Goal: Navigation & Orientation: Find specific page/section

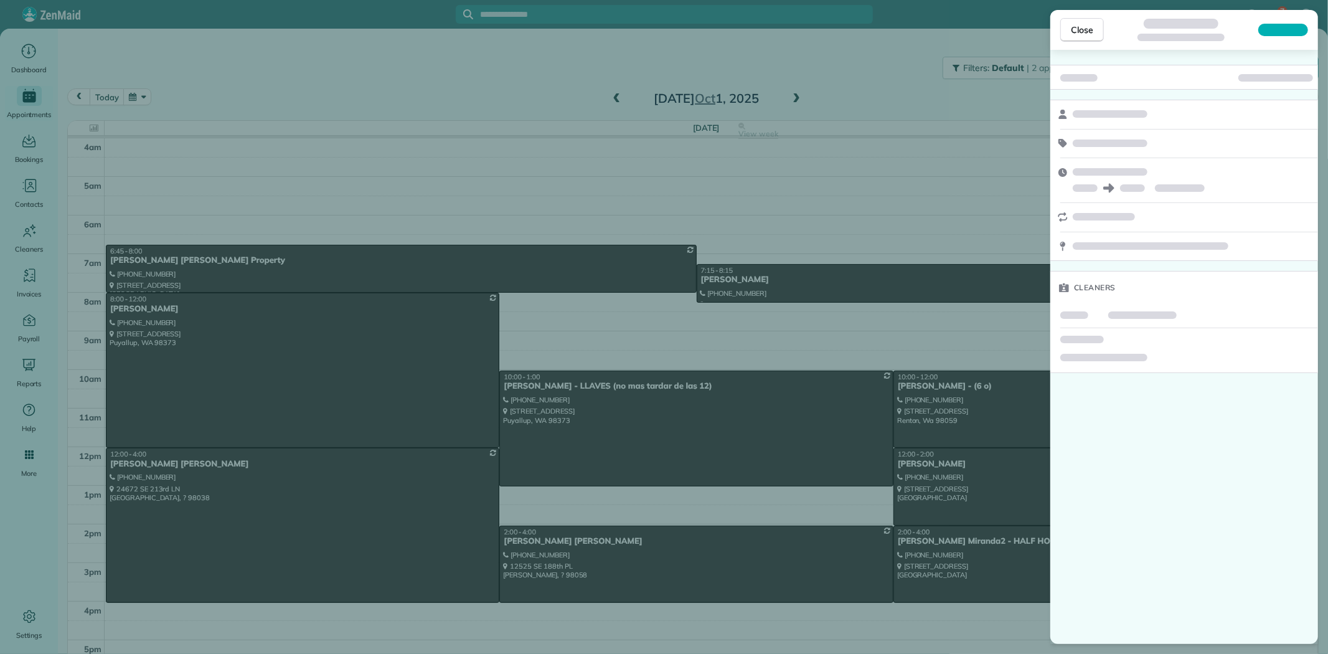
scroll to position [61, 0]
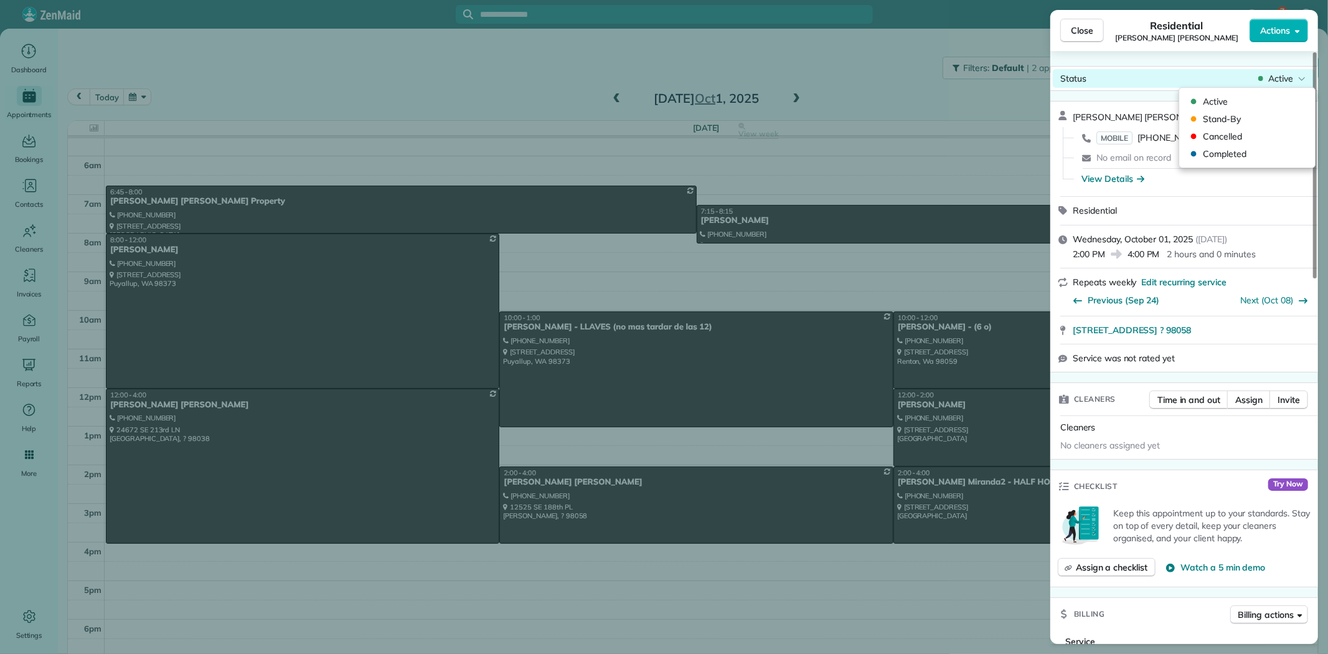
click at [1288, 75] on span "Active" at bounding box center [1281, 78] width 25 height 12
click at [1233, 139] on span "Cancelled" at bounding box center [1255, 136] width 105 height 12
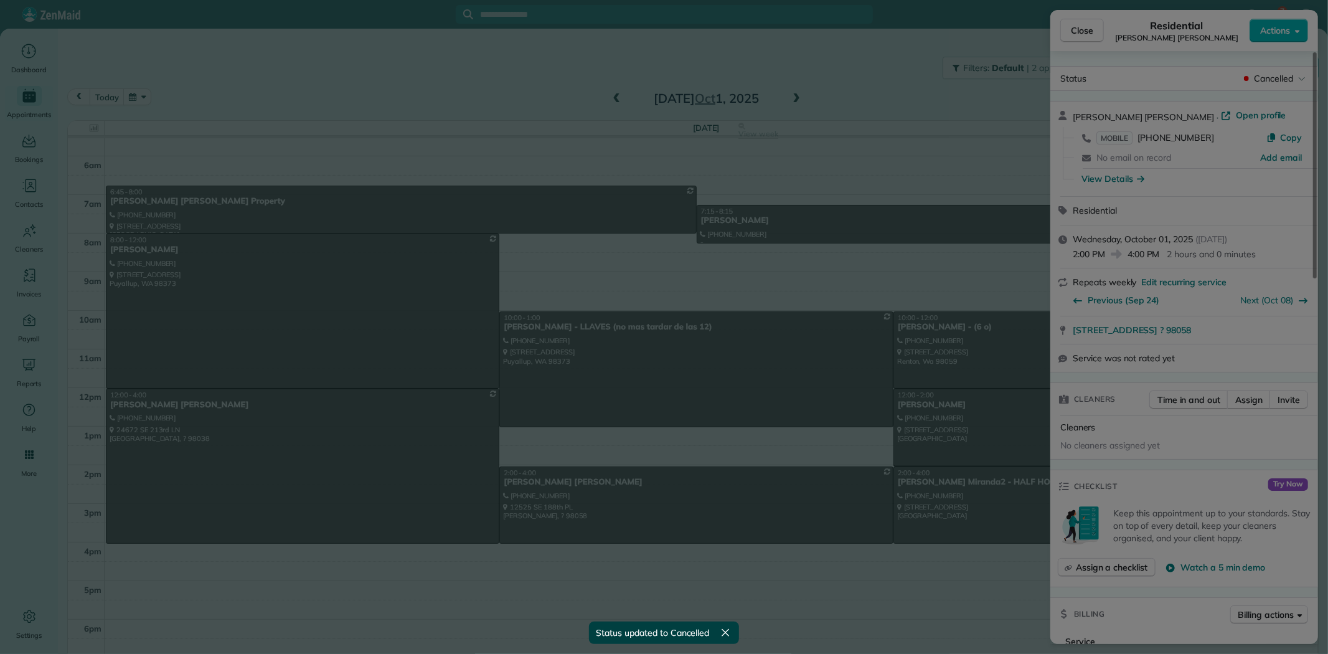
scroll to position [49, 0]
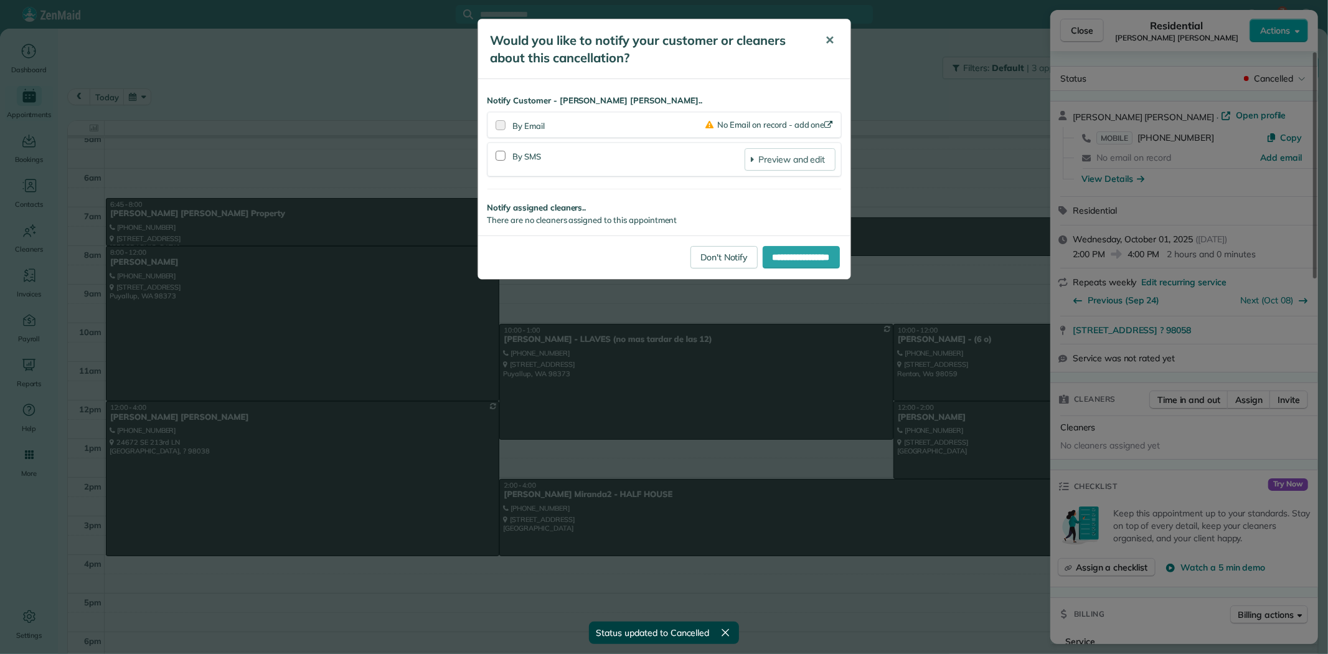
click at [830, 40] on span "✕" at bounding box center [830, 40] width 9 height 14
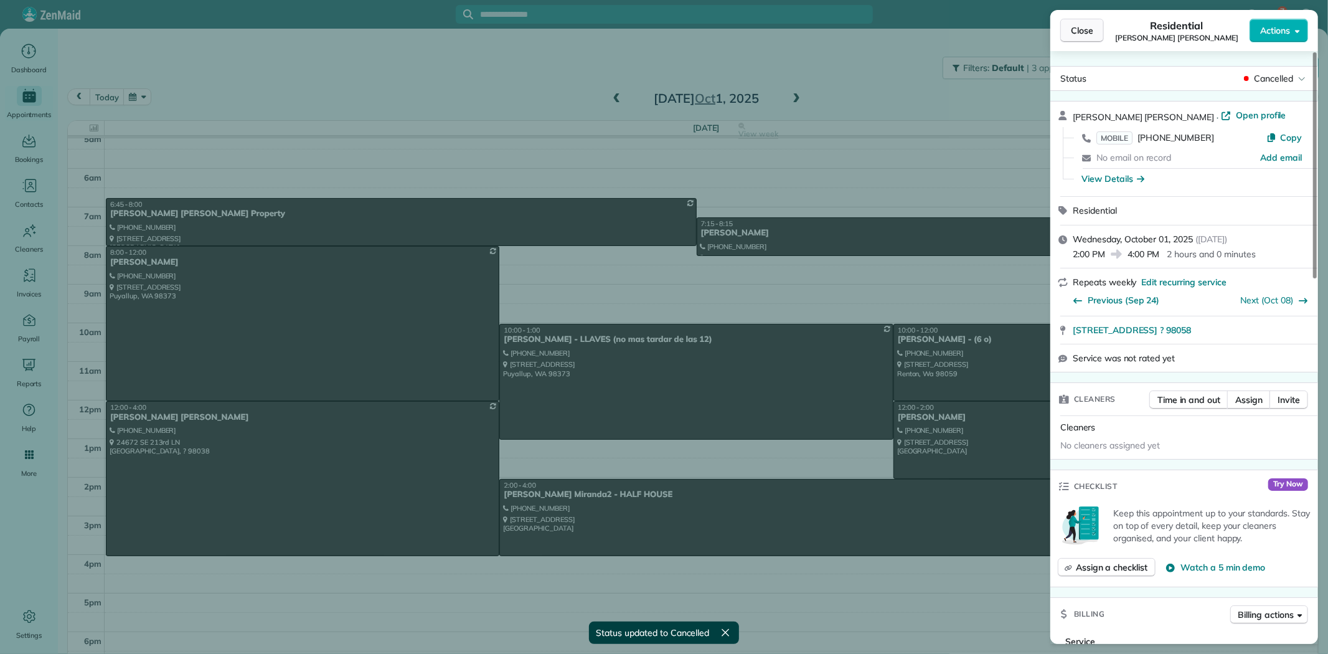
click at [1068, 27] on button "Close" at bounding box center [1083, 31] width 44 height 24
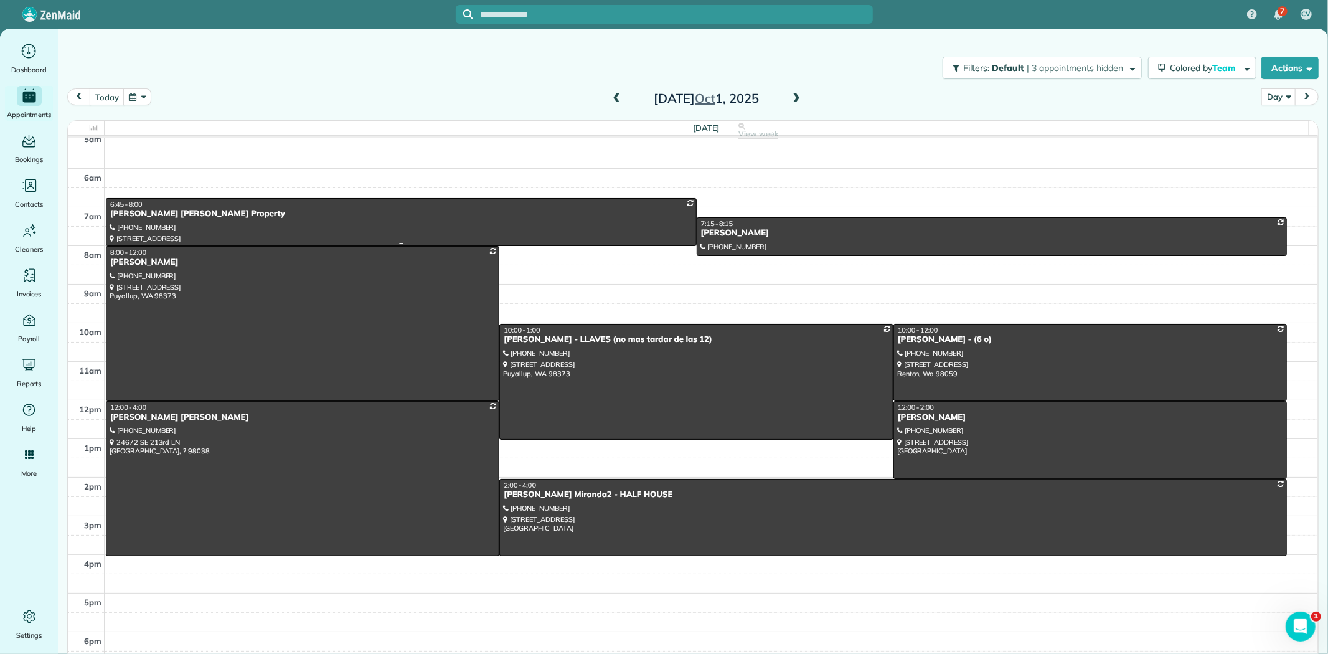
click at [331, 223] on div at bounding box center [402, 222] width 590 height 47
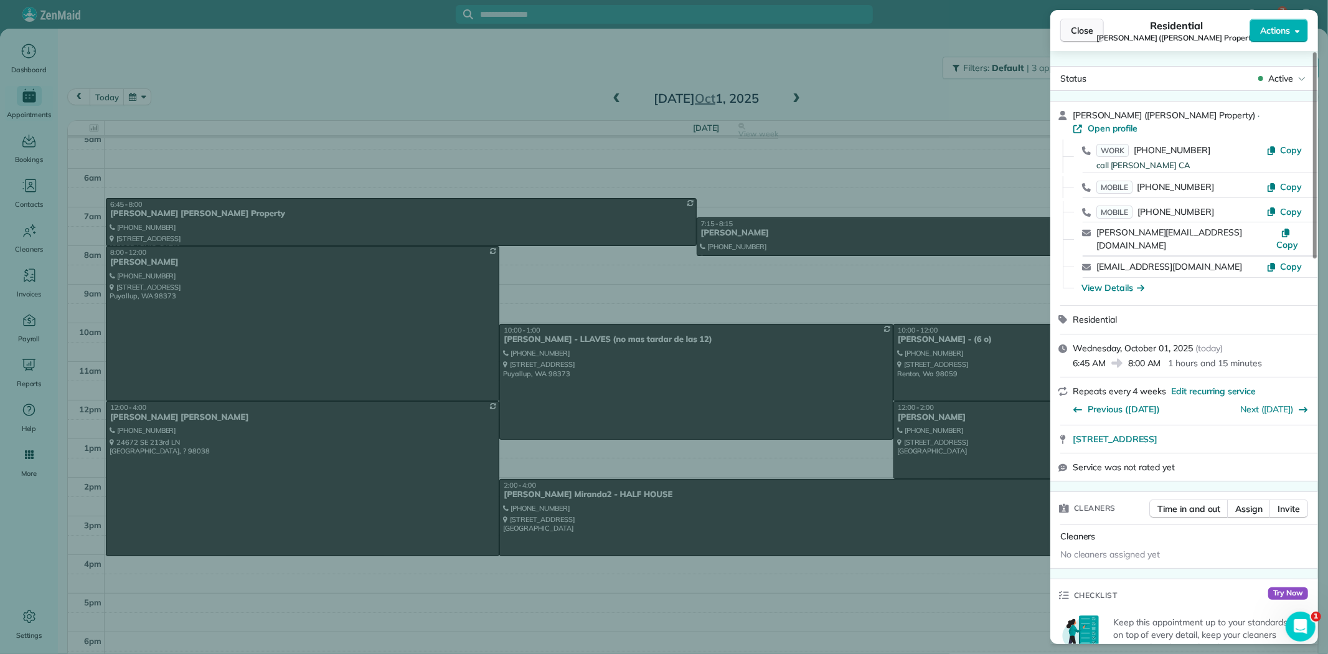
click at [1085, 26] on span "Close" at bounding box center [1082, 30] width 22 height 12
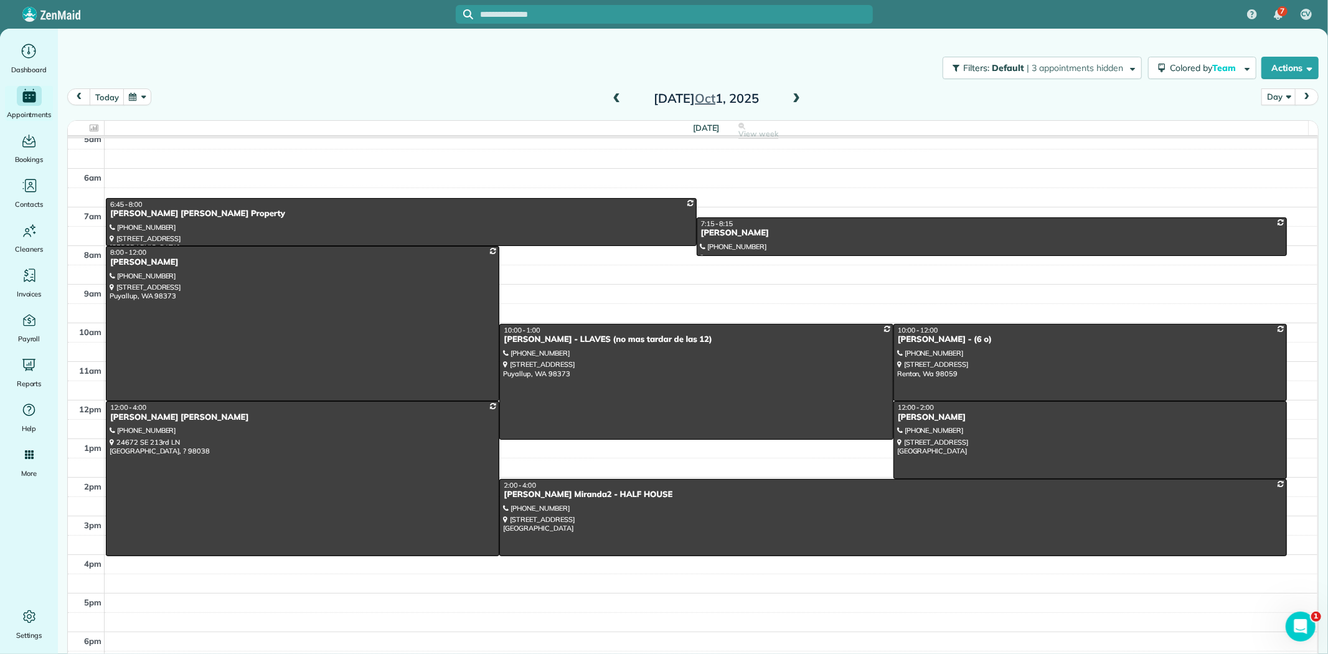
click at [792, 95] on span at bounding box center [797, 98] width 14 height 11
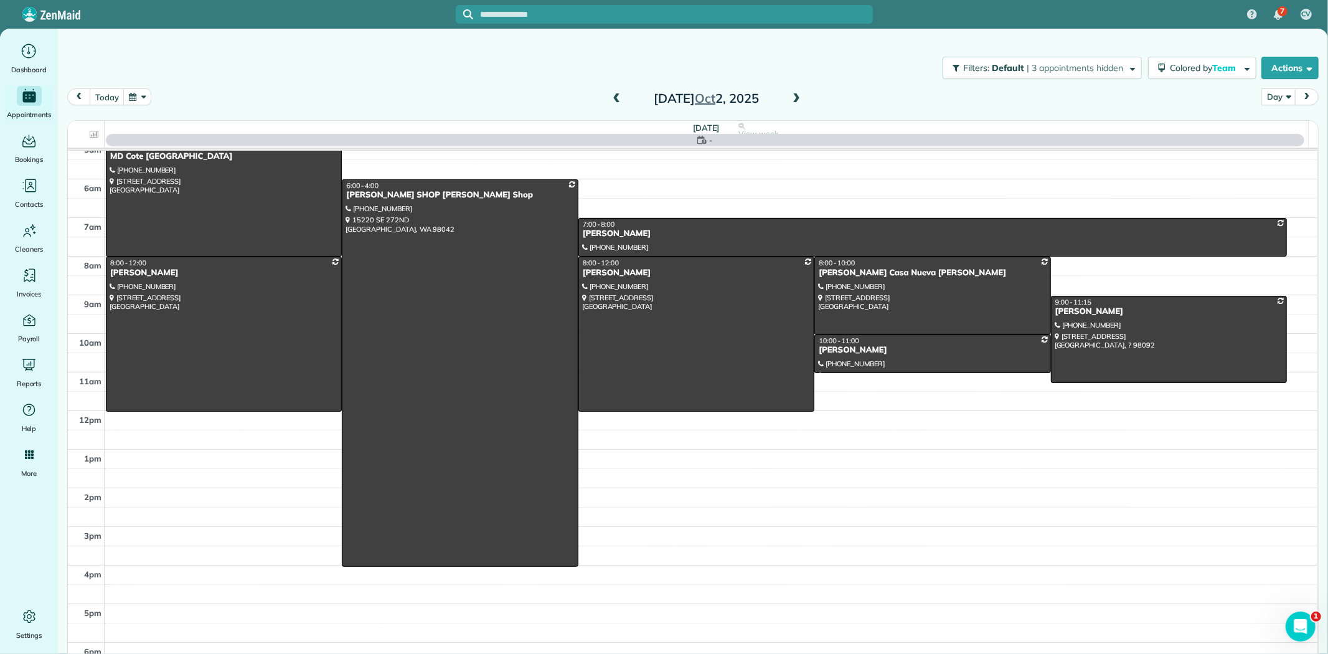
scroll to position [61, 0]
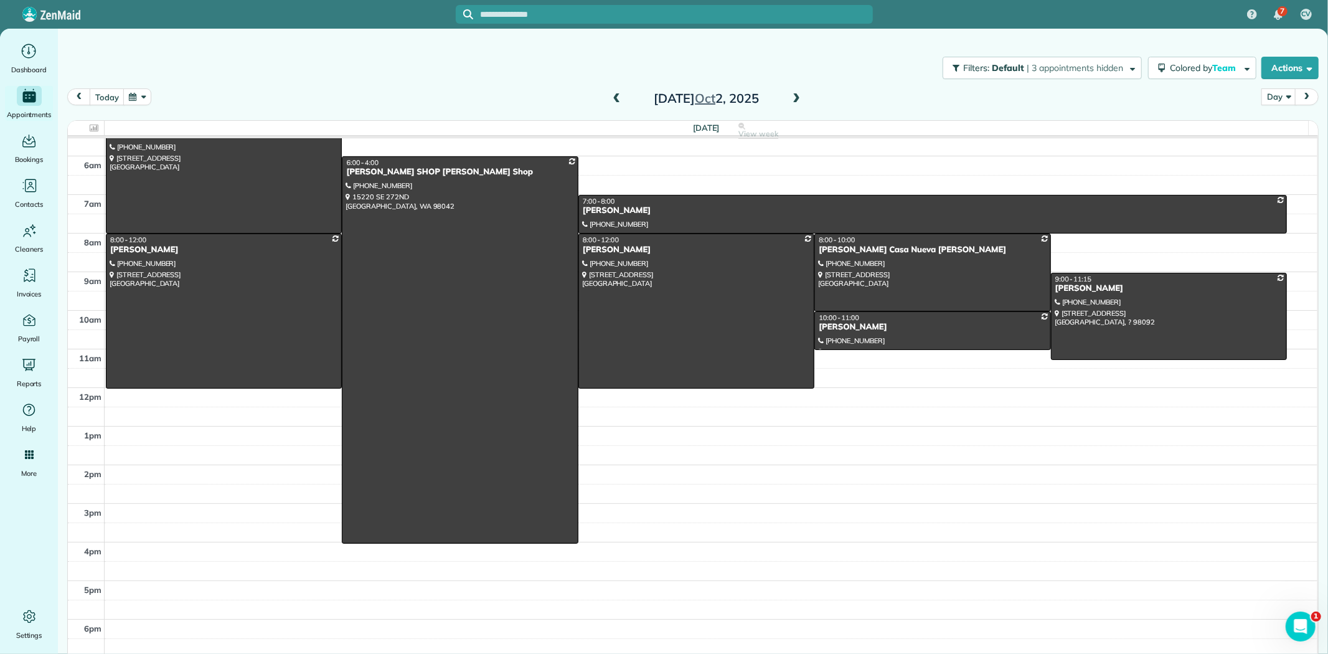
click at [792, 95] on span at bounding box center [797, 98] width 14 height 11
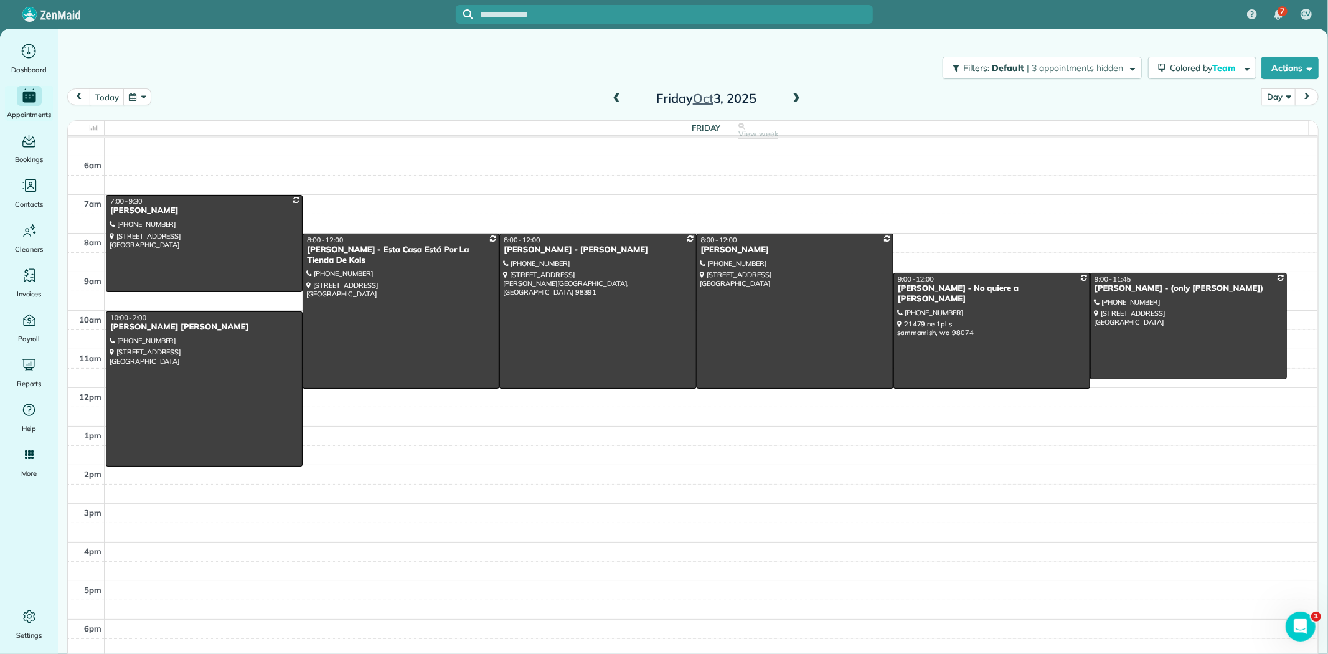
click at [792, 95] on span at bounding box center [797, 98] width 14 height 11
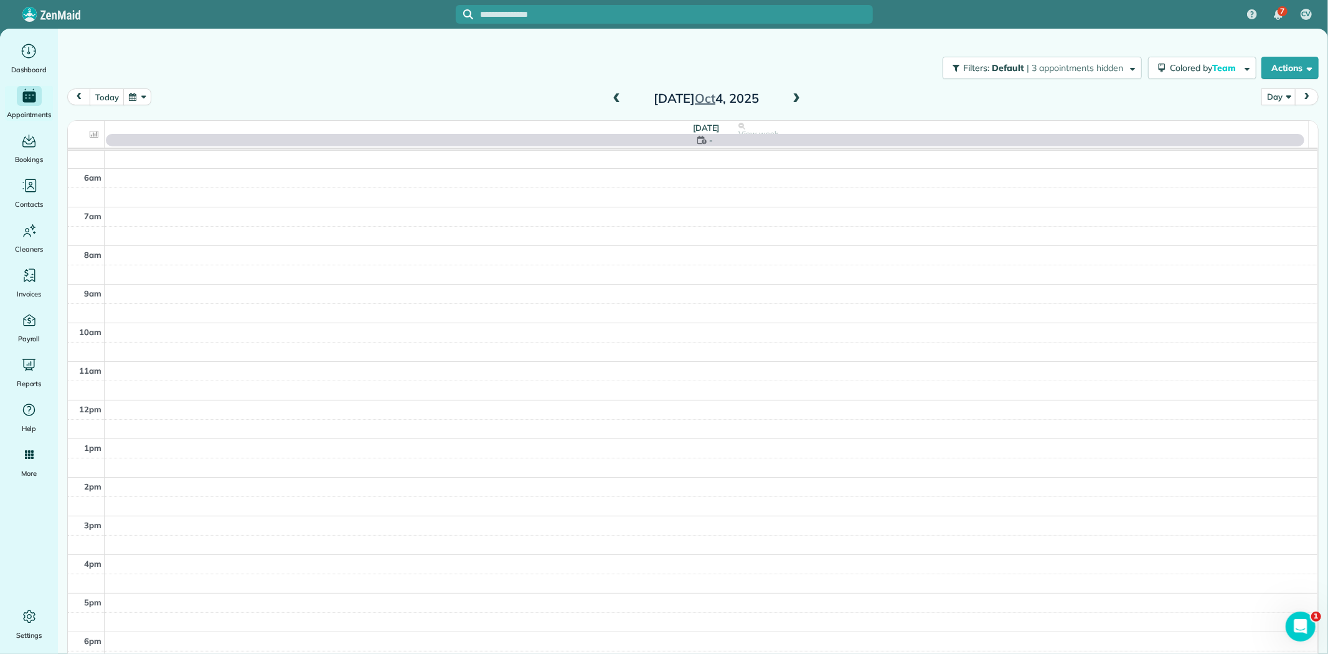
click at [792, 95] on span at bounding box center [797, 98] width 14 height 11
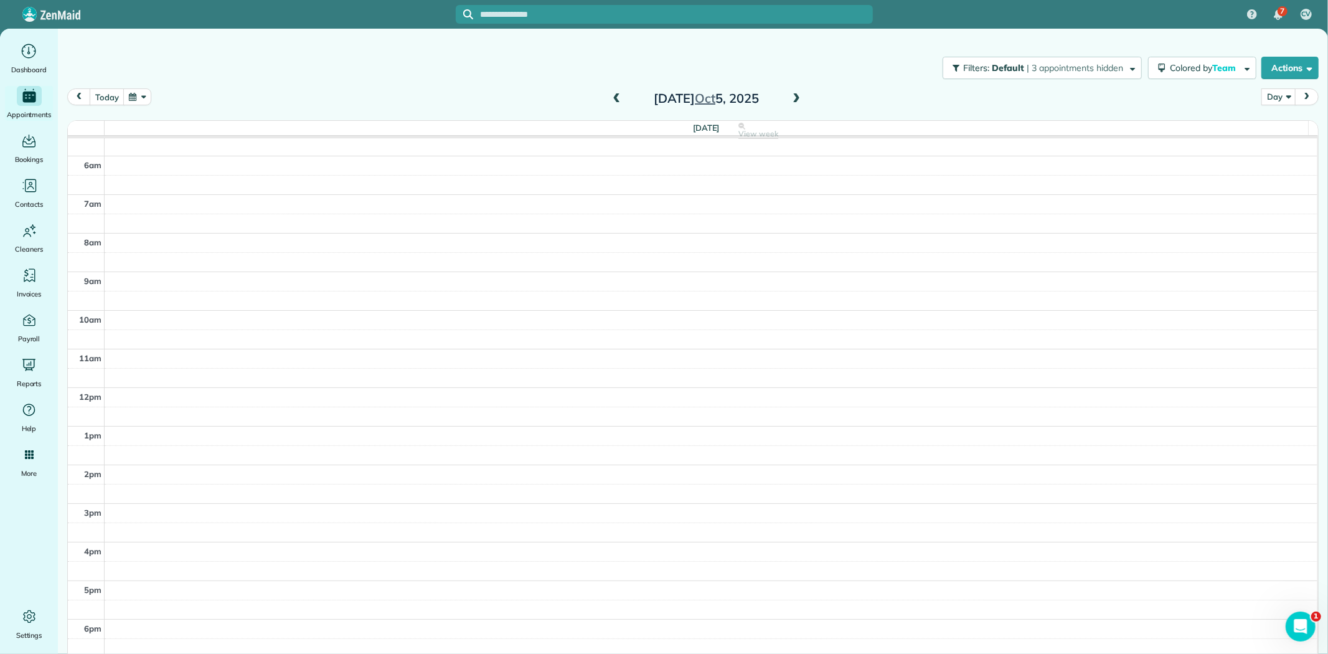
scroll to position [49, 0]
click at [618, 103] on span at bounding box center [617, 98] width 14 height 11
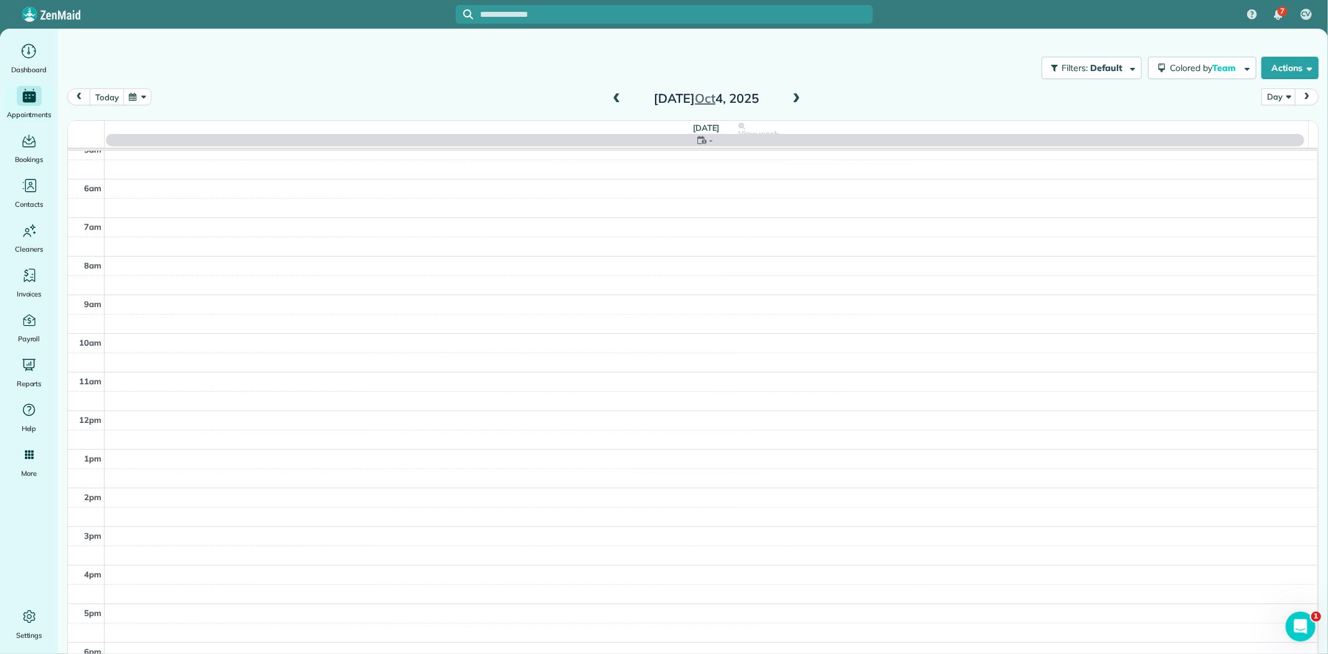
scroll to position [61, 0]
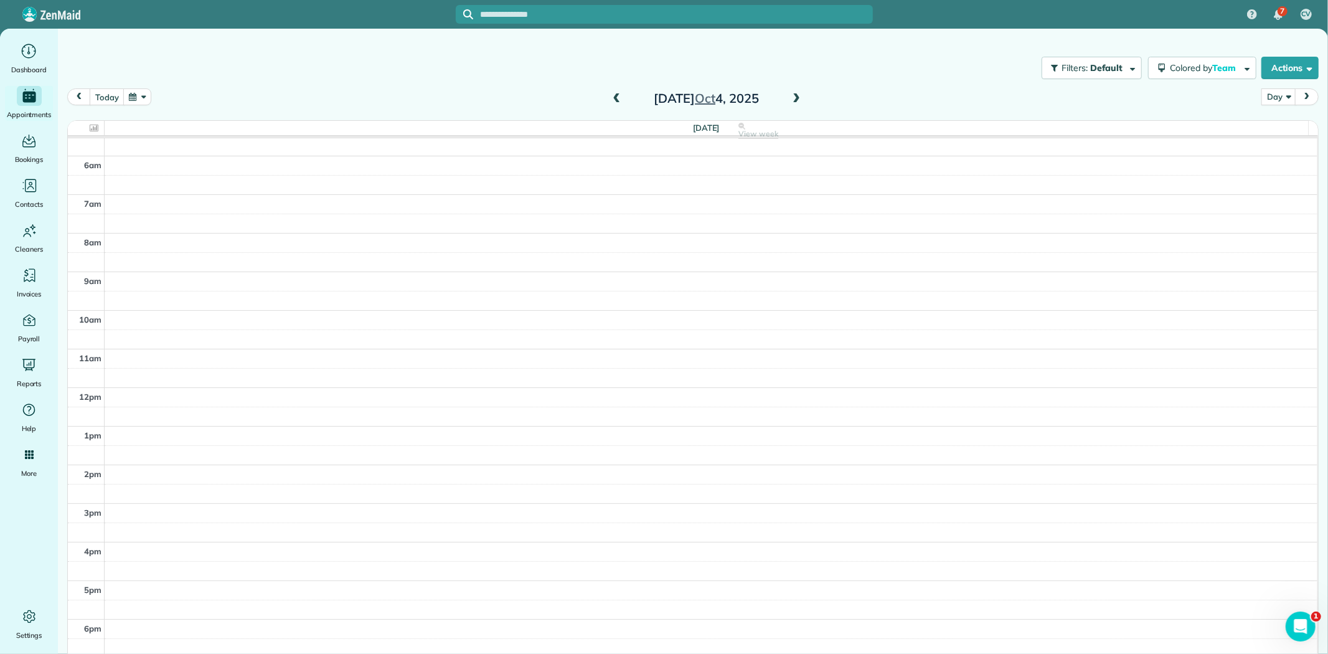
click at [792, 102] on span at bounding box center [797, 98] width 14 height 11
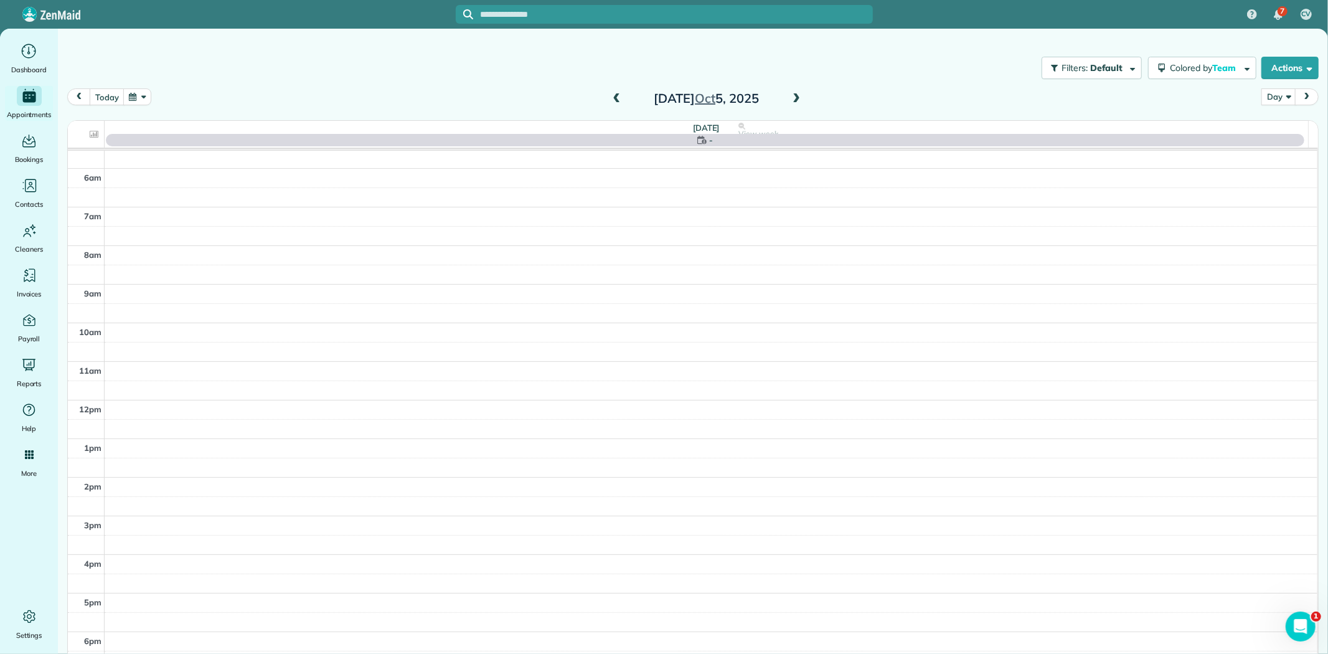
click at [792, 102] on span at bounding box center [797, 98] width 14 height 11
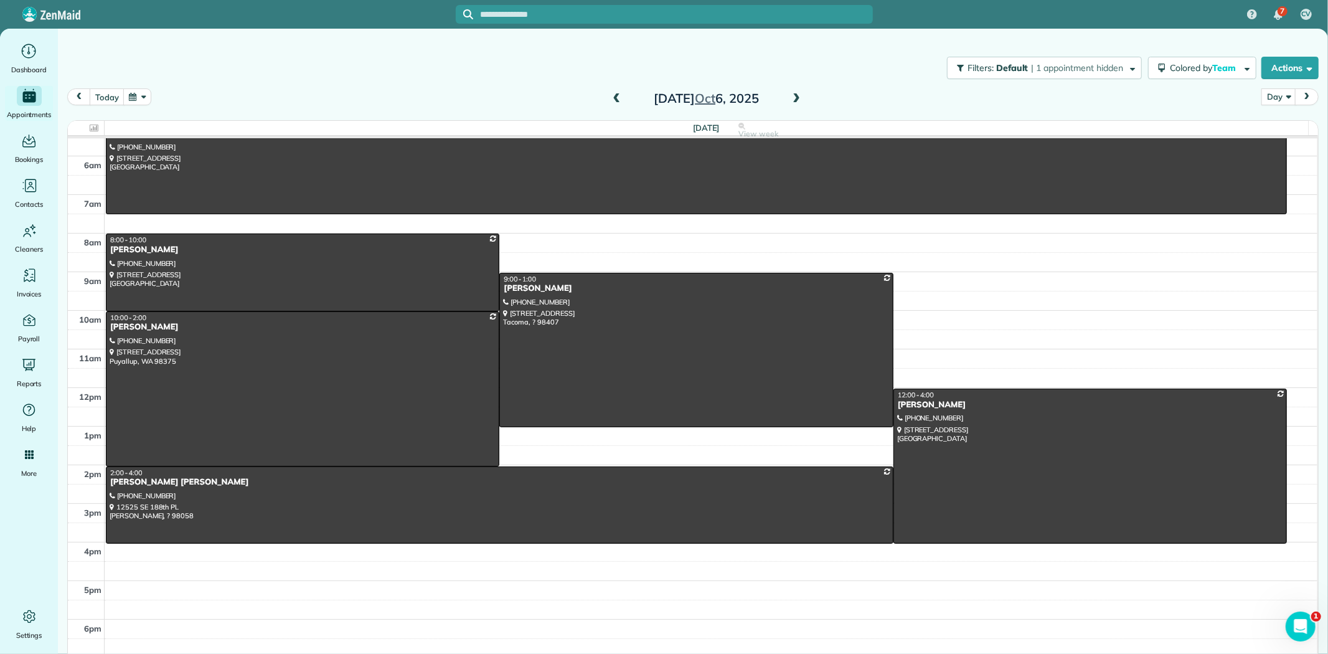
click at [611, 94] on span at bounding box center [617, 98] width 14 height 11
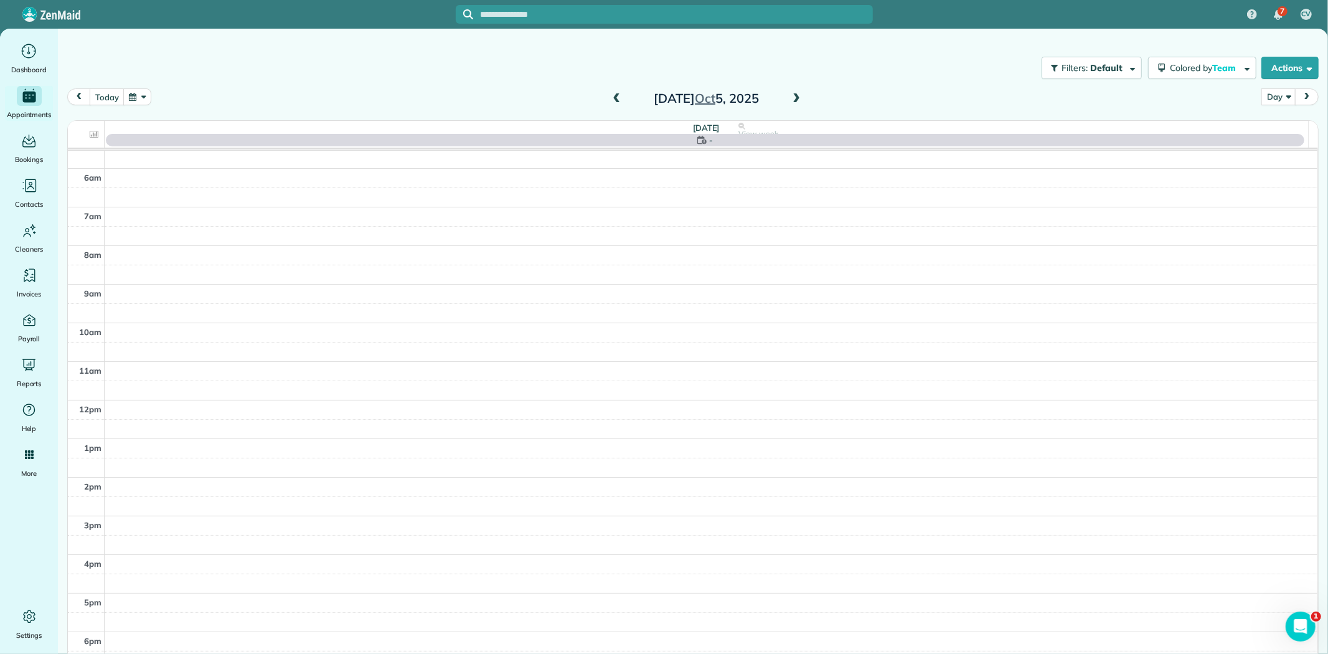
click at [611, 94] on span at bounding box center [617, 98] width 14 height 11
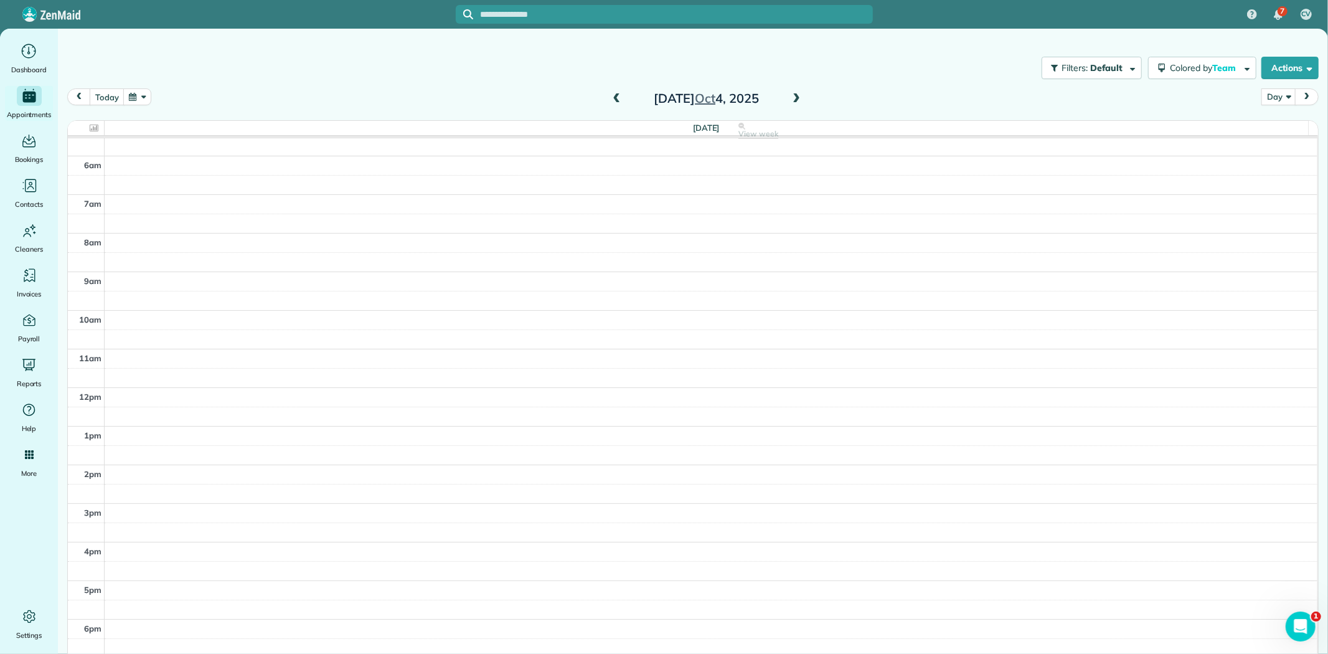
click at [611, 94] on span at bounding box center [617, 98] width 14 height 11
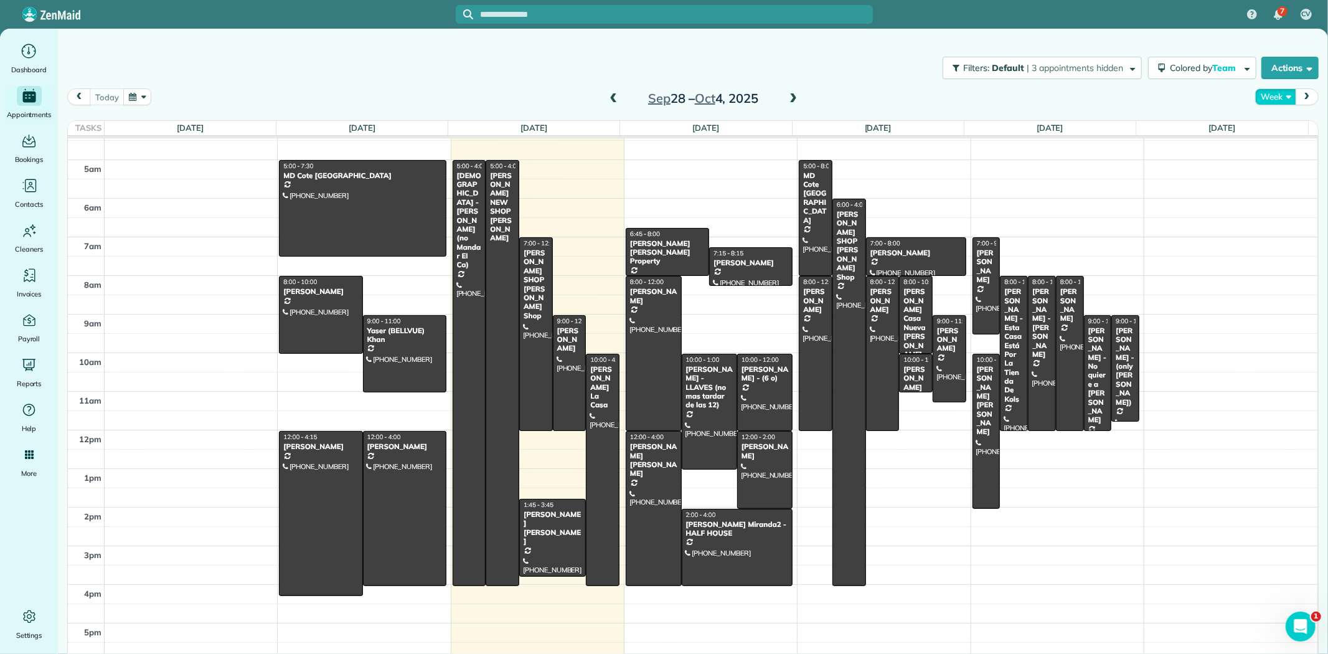
click at [1267, 94] on button "Week" at bounding box center [1276, 96] width 40 height 17
click at [1276, 148] on link "Week" at bounding box center [1305, 150] width 98 height 25
click at [1268, 100] on button "Week" at bounding box center [1276, 96] width 40 height 17
click at [1268, 117] on link "Day" at bounding box center [1305, 125] width 98 height 25
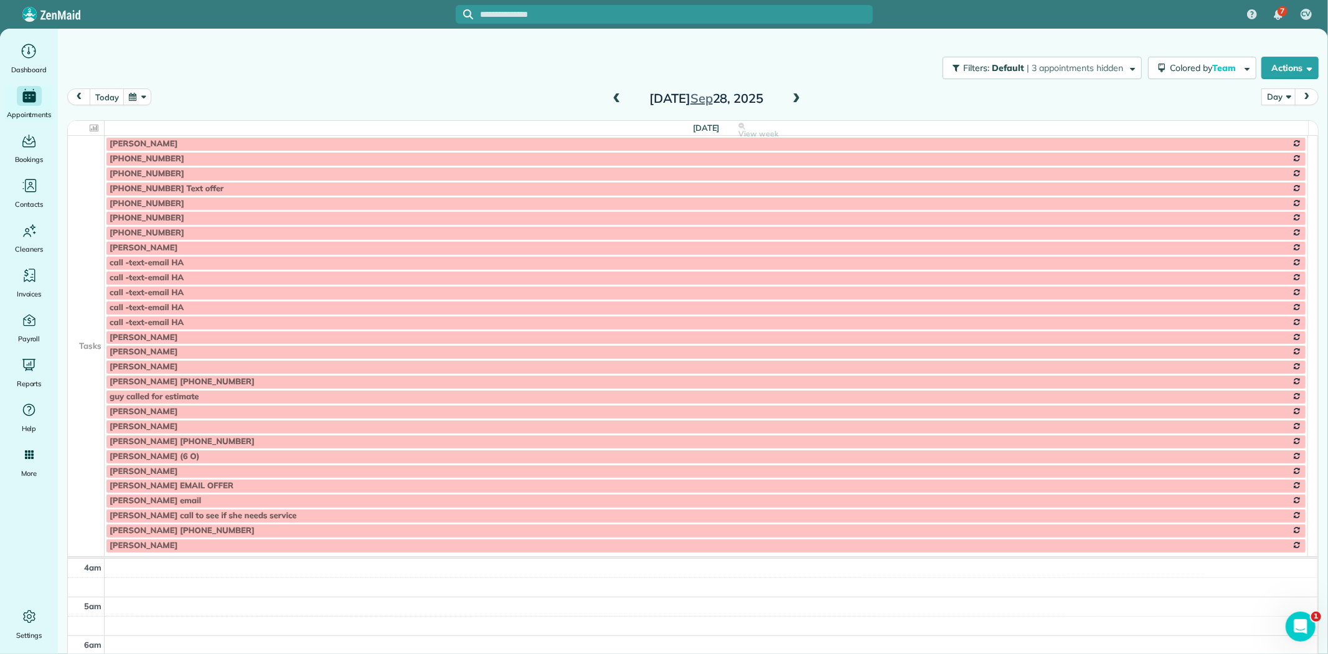
scroll to position [116, 0]
click at [73, 187] on td at bounding box center [86, 188] width 37 height 15
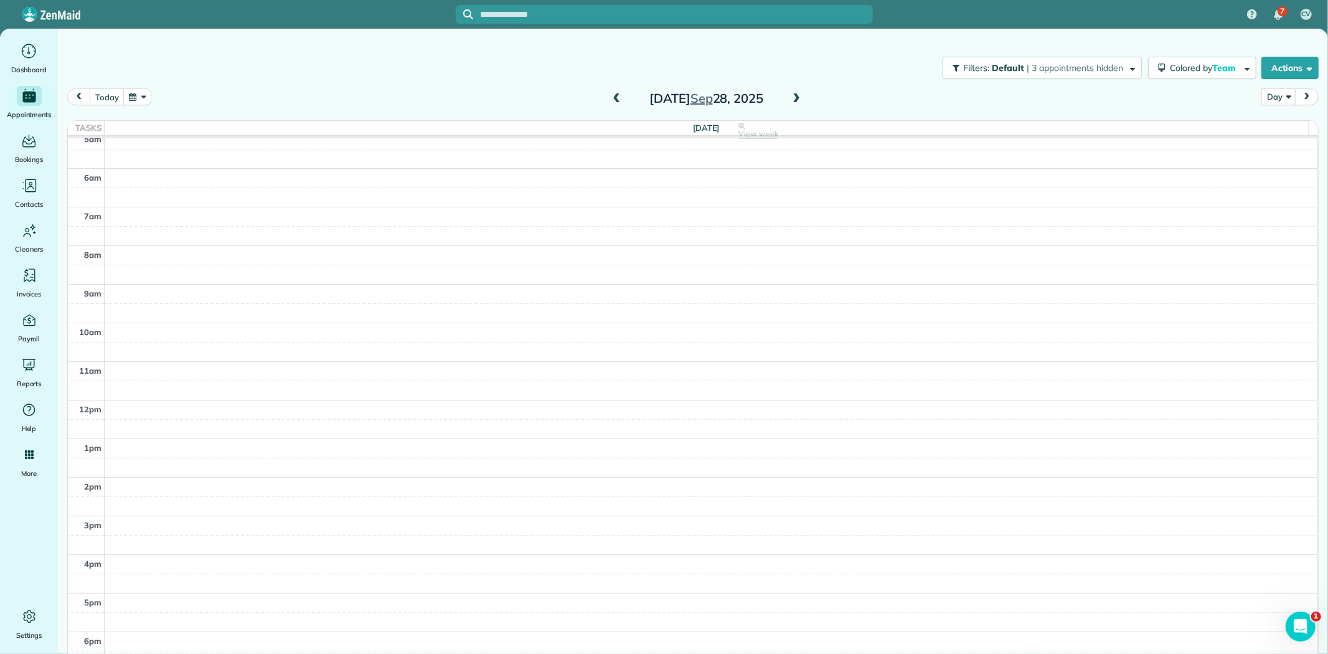
click at [790, 95] on span at bounding box center [797, 98] width 14 height 11
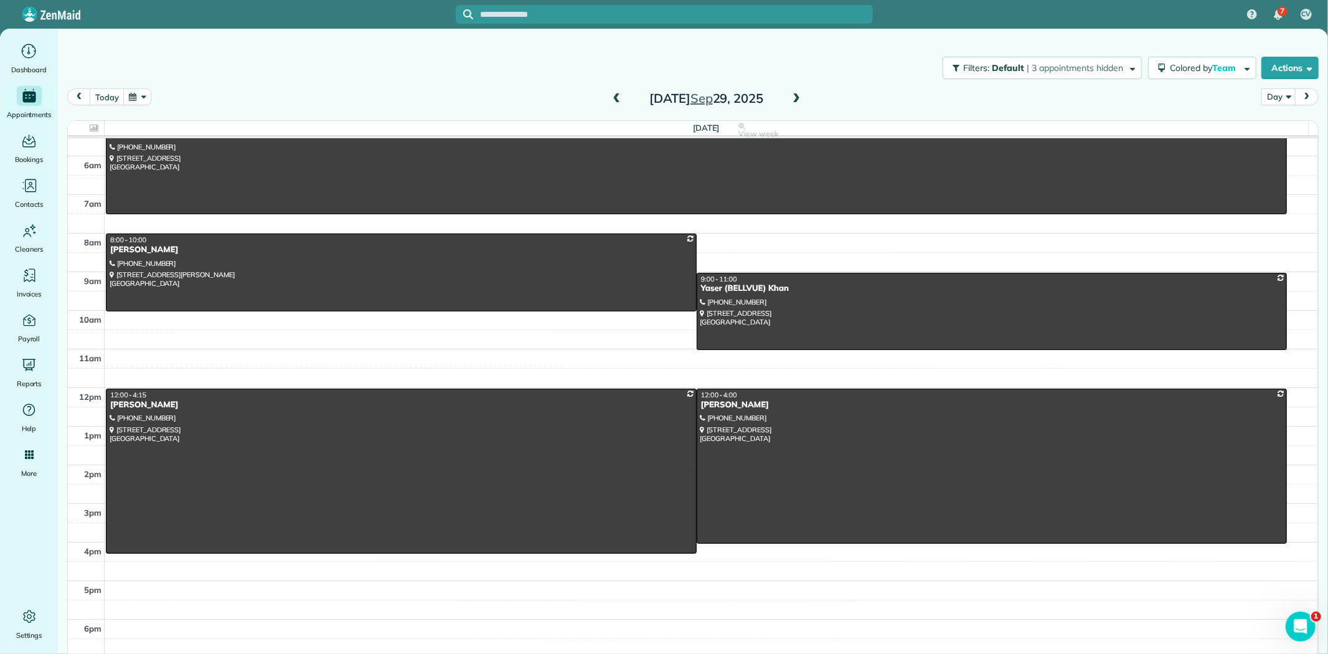
click at [790, 95] on span at bounding box center [797, 98] width 14 height 11
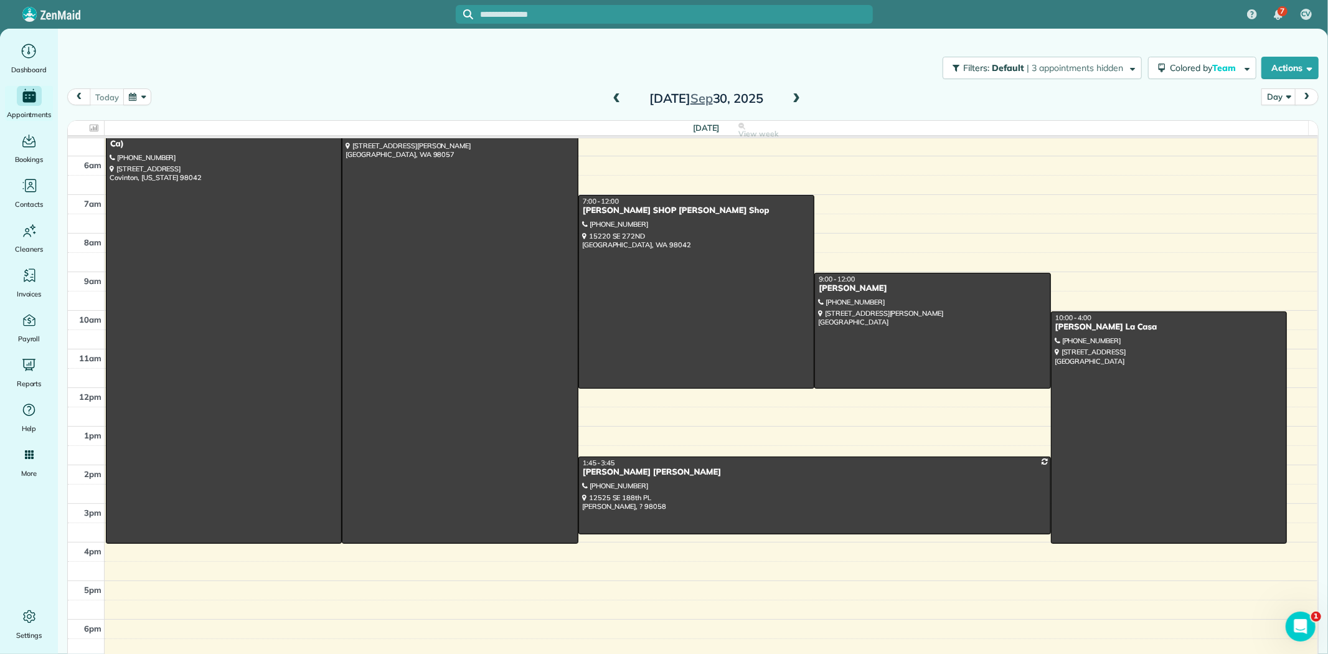
click at [790, 95] on span at bounding box center [797, 98] width 14 height 11
